Goal: Task Accomplishment & Management: Complete application form

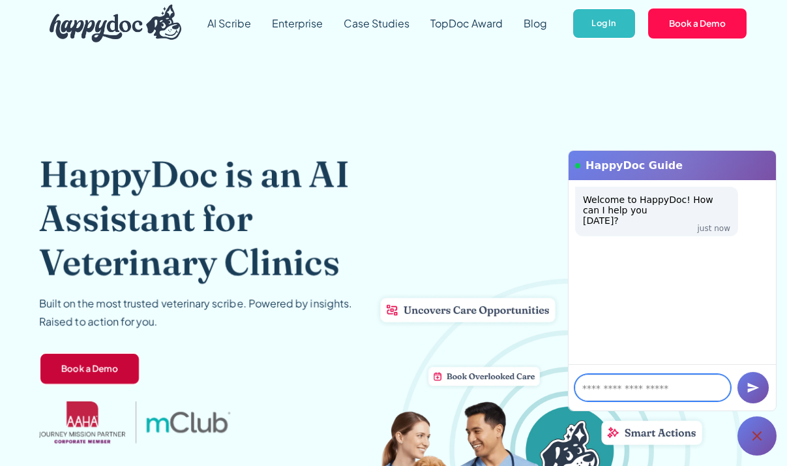
scroll to position [165, 0]
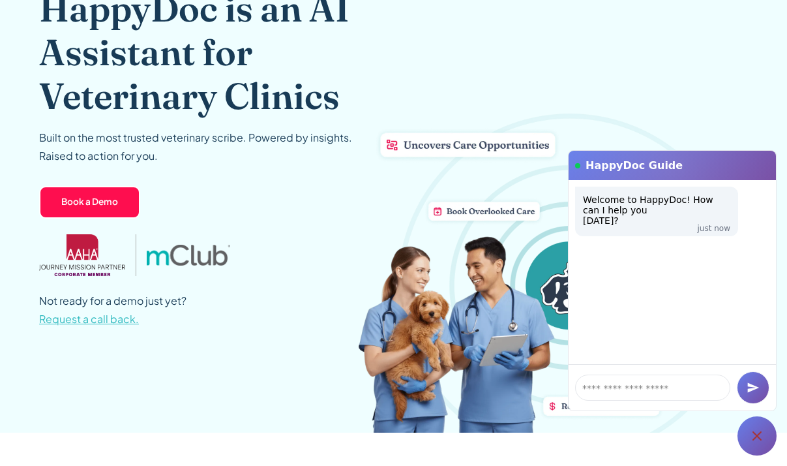
click at [102, 320] on span "Request a call back." at bounding box center [89, 319] width 100 height 14
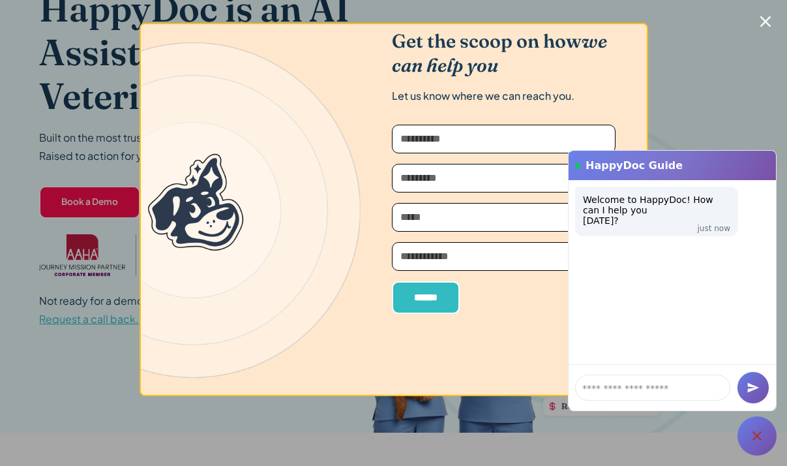
click at [444, 145] on input "Request-a-Callback" at bounding box center [504, 139] width 224 height 29
click at [767, 25] on icon "Close modal" at bounding box center [766, 21] width 10 height 10
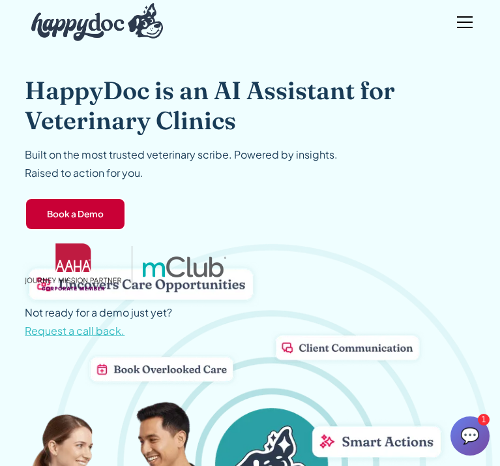
click at [54, 208] on link "Book a Demo" at bounding box center [75, 214] width 101 height 33
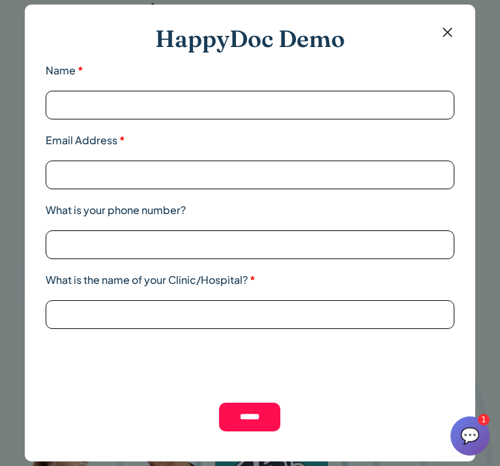
click at [449, 27] on img at bounding box center [448, 32] width 16 height 16
